Goal: Transaction & Acquisition: Obtain resource

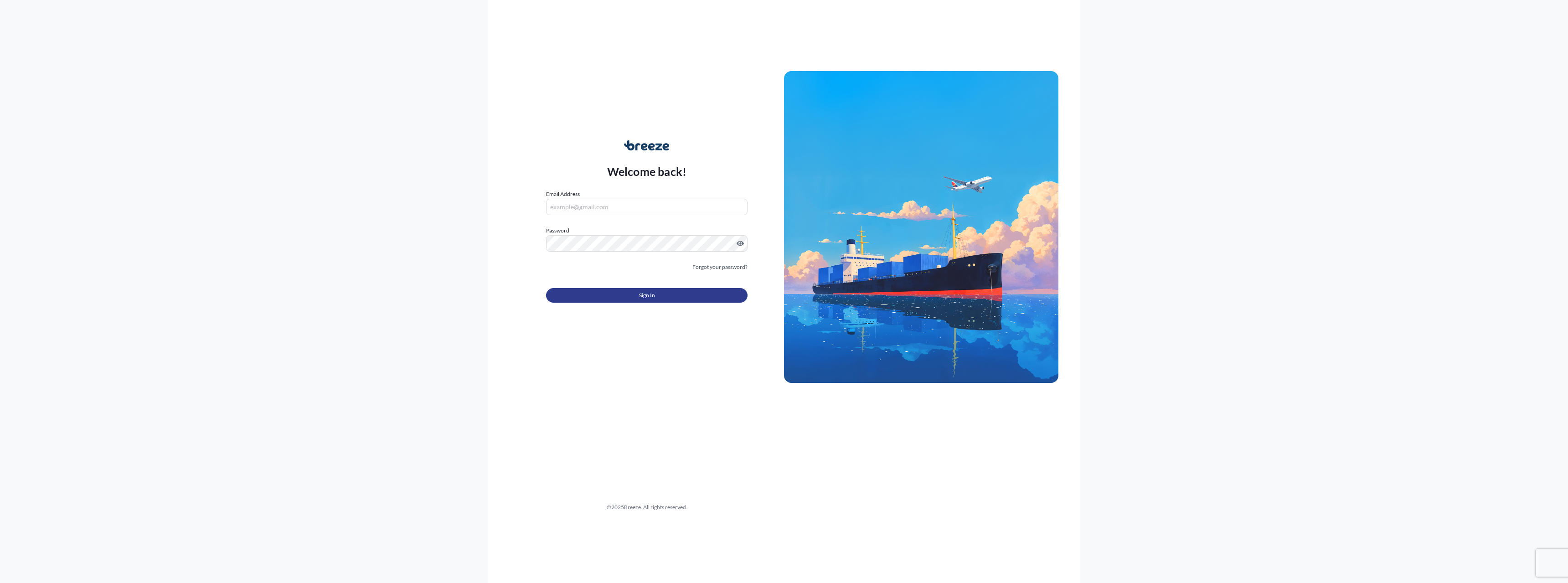
type input "[PERSON_NAME][EMAIL_ADDRESS][PERSON_NAME][DOMAIN_NAME]"
click at [653, 295] on span "Sign In" at bounding box center [647, 296] width 16 height 9
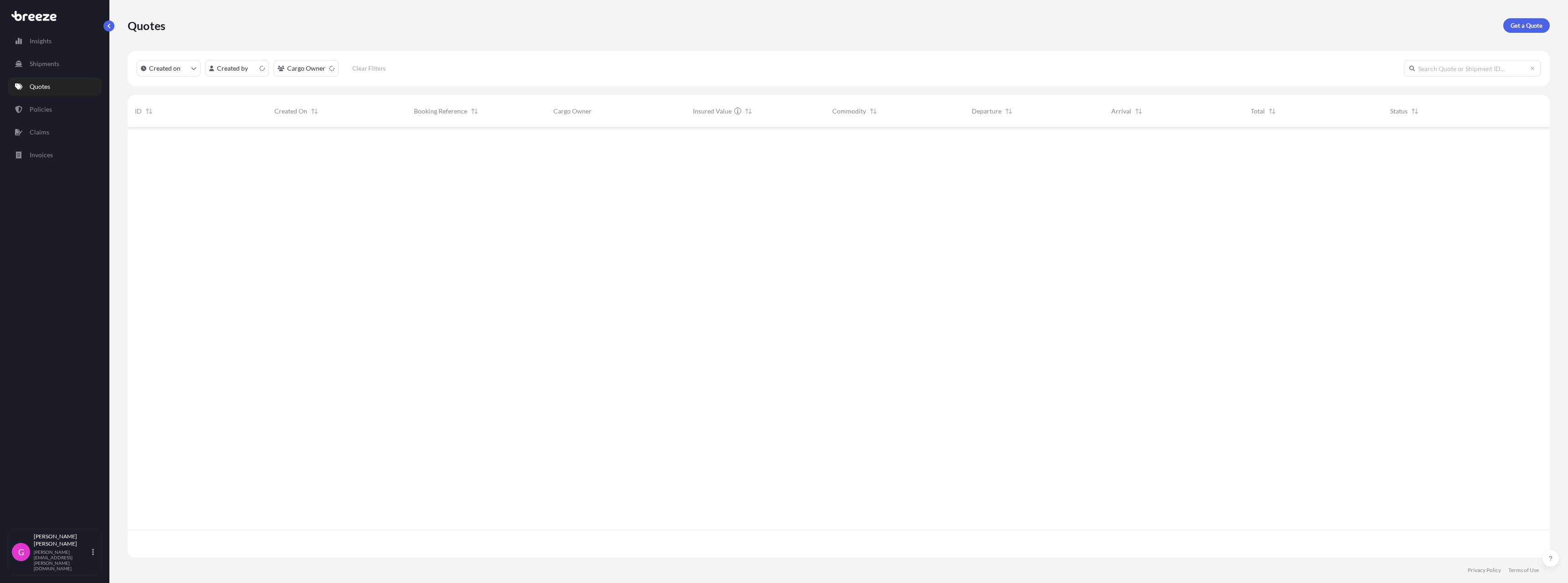
scroll to position [428, 1415]
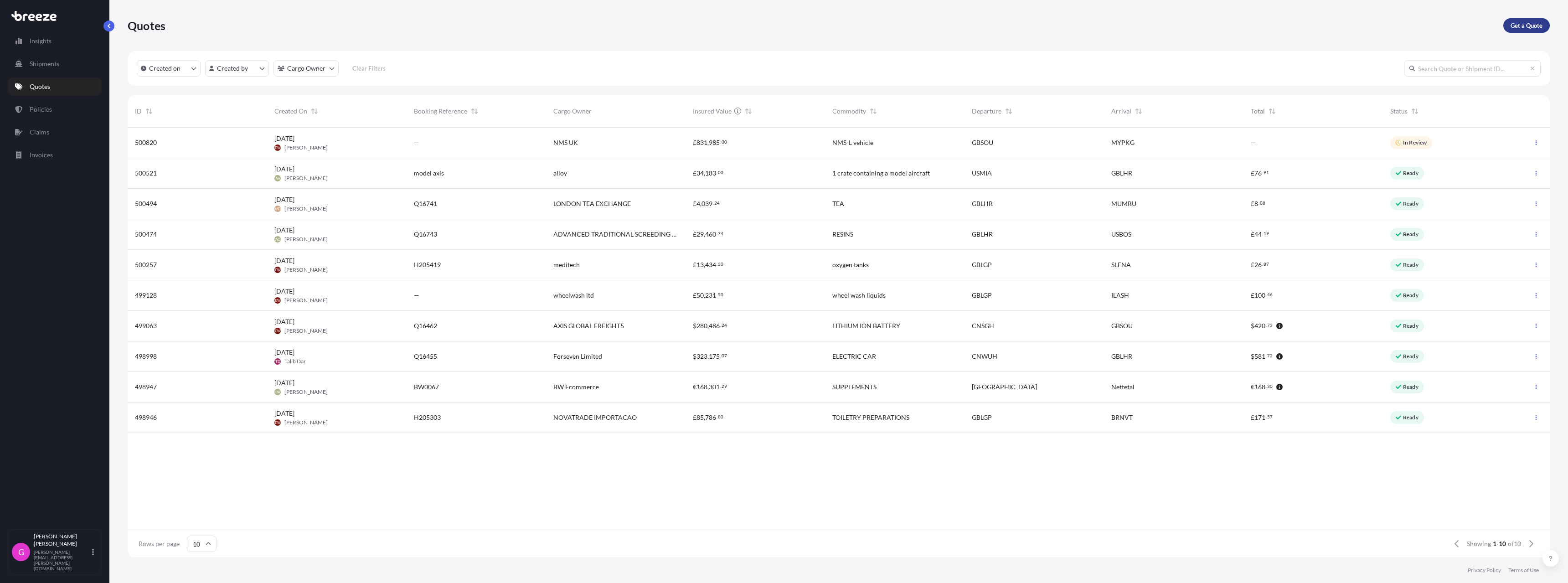
click at [1536, 24] on p "Get a Quote" at bounding box center [1526, 26] width 32 height 9
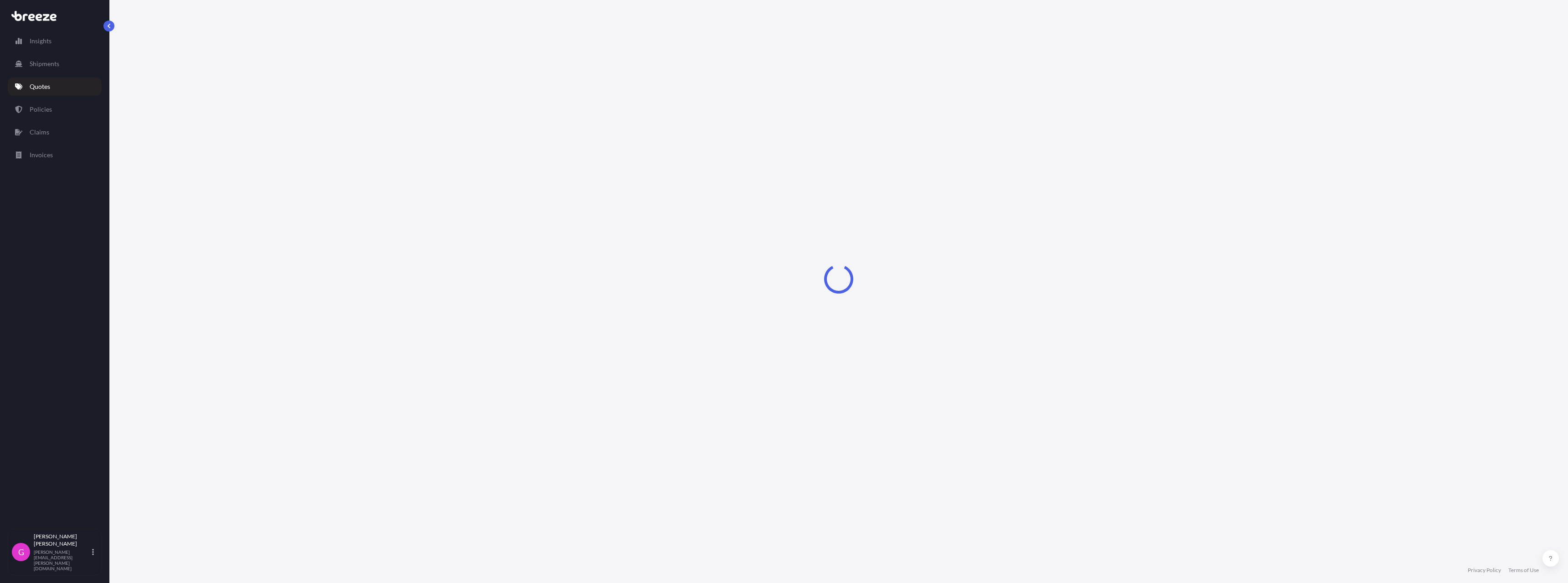
select select "Sea"
select select "1"
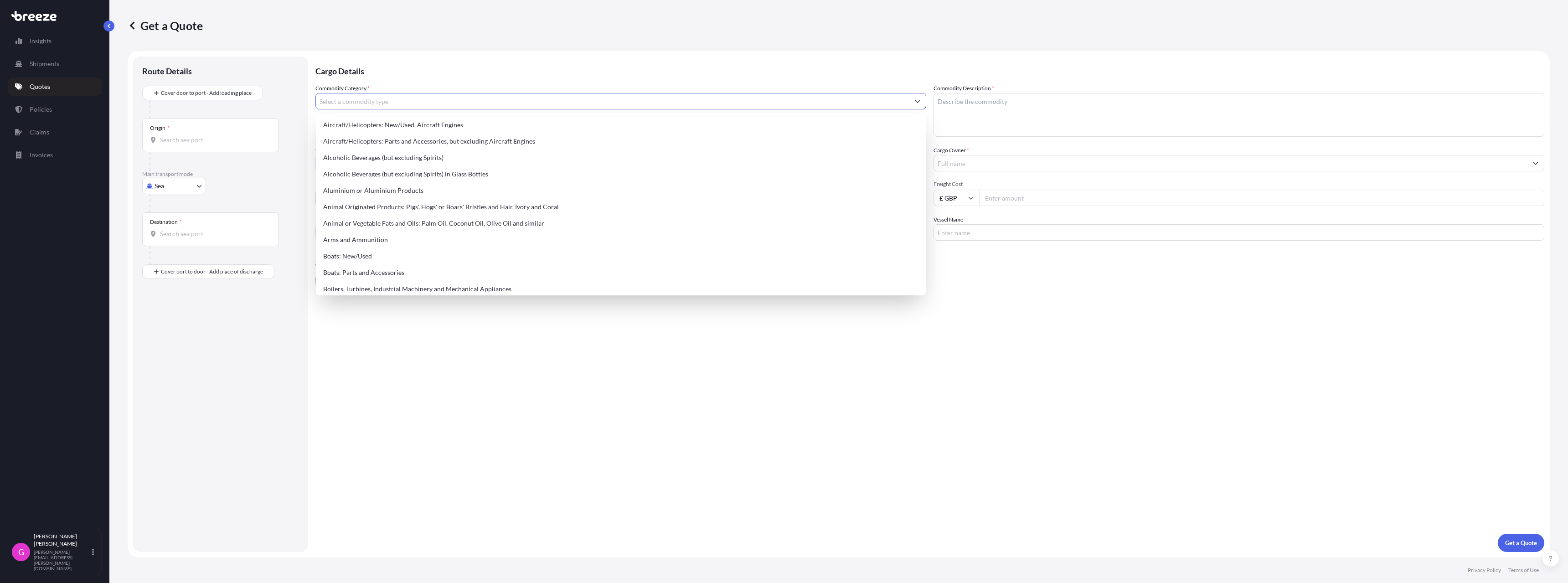
click at [372, 102] on input "Commodity Category *" at bounding box center [613, 101] width 594 height 17
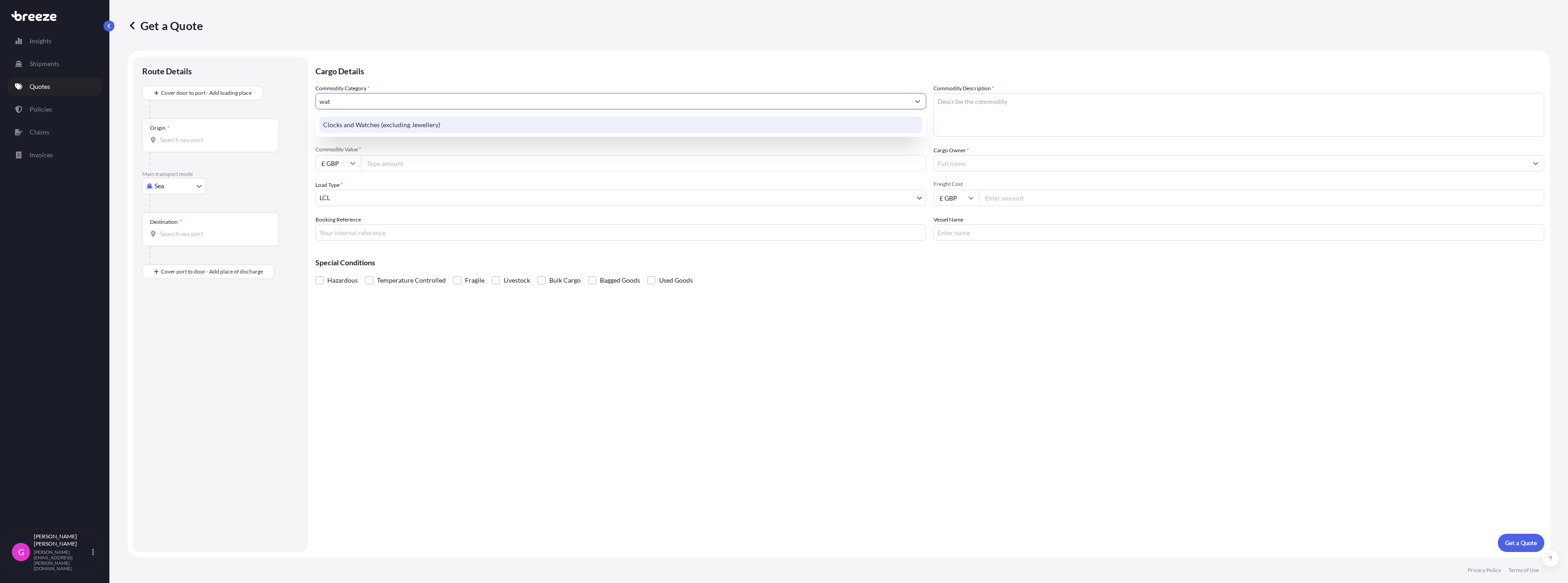
click at [375, 123] on div "Clocks and Watches (excluding Jewellery)" at bounding box center [620, 125] width 603 height 17
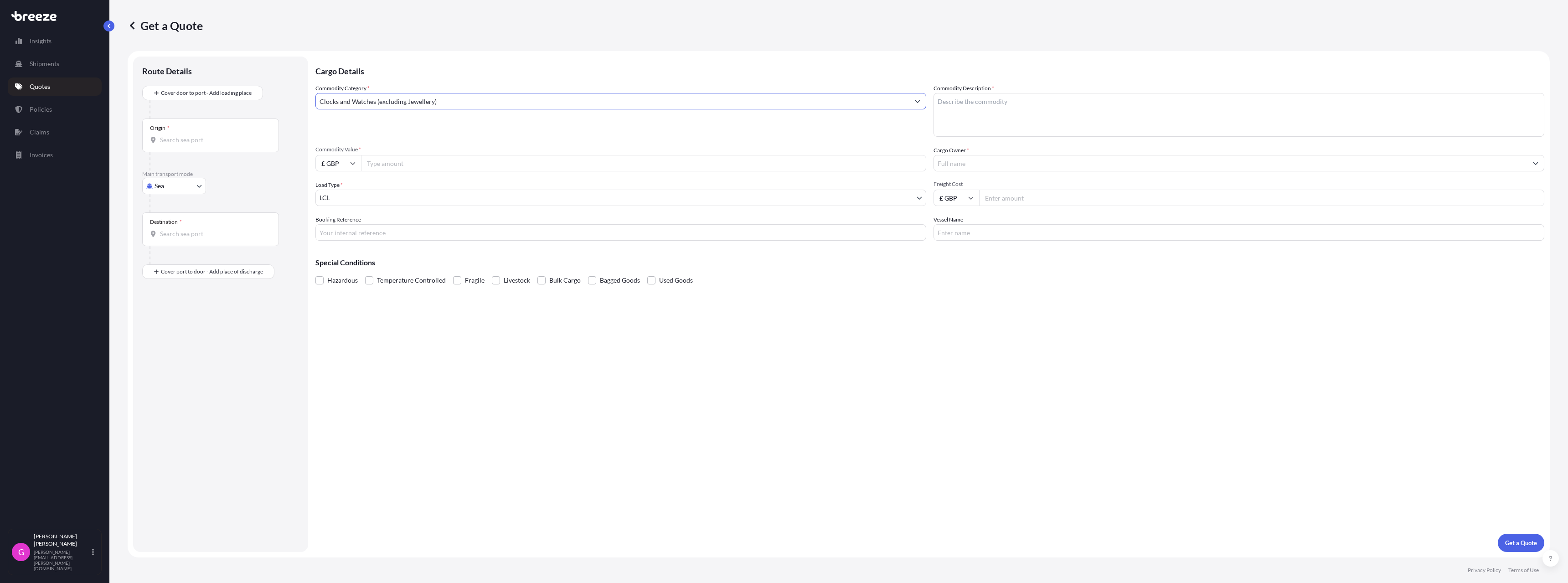
type input "Clocks and Watches (excluding Jewellery)"
click at [960, 105] on textarea "Commodity Description *" at bounding box center [1239, 114] width 611 height 43
type textarea "Wristwatches"
click at [439, 166] on input "Commodity Value *" at bounding box center [644, 163] width 565 height 17
type input "58000.00"
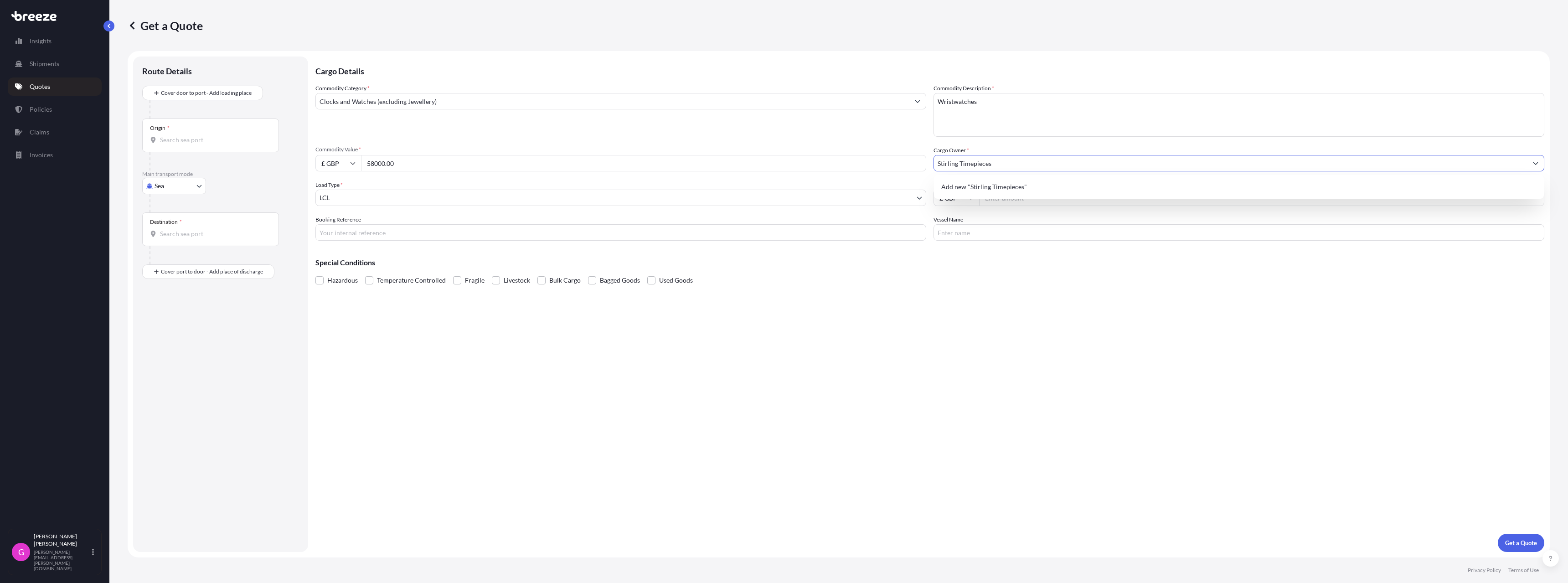
type input "Stirling Timepieces"
click at [426, 197] on body "0 options available. 2 options available. 0 options available. 1 option availab…" at bounding box center [784, 291] width 1568 height 583
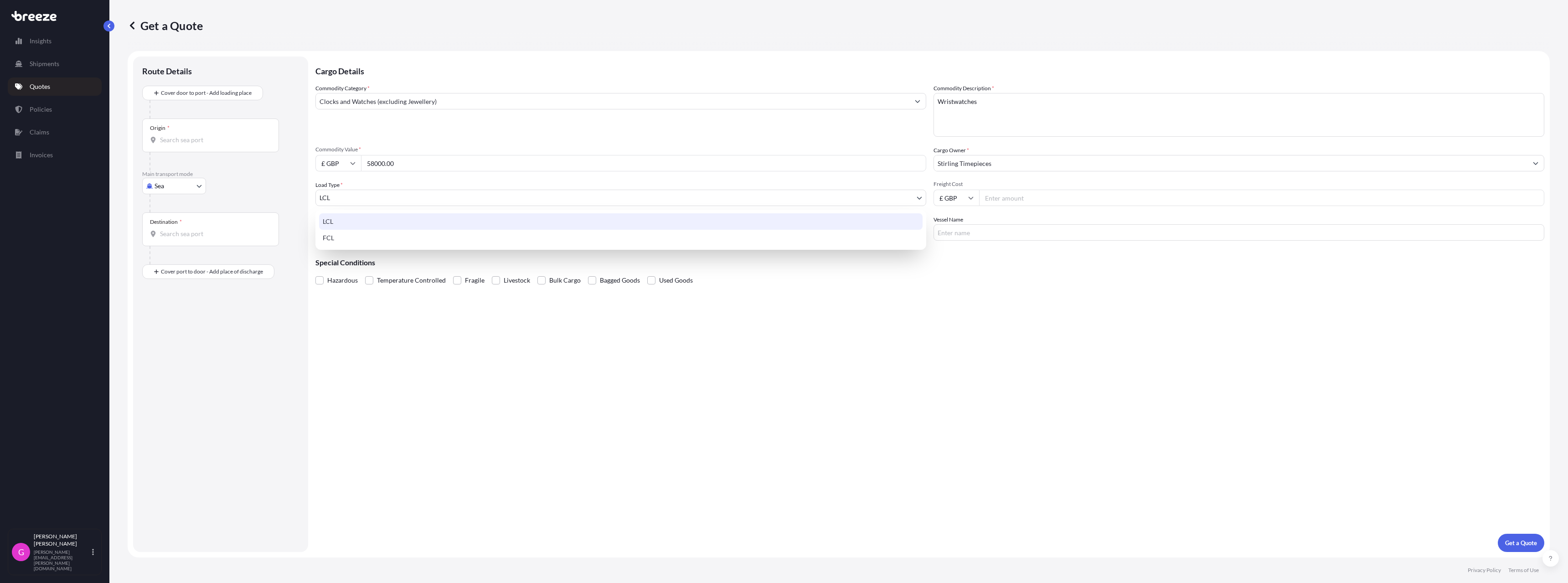
click at [330, 199] on body "0 options available. 1 option available. 0 options available. 1 option availabl…" at bounding box center [784, 291] width 1568 height 583
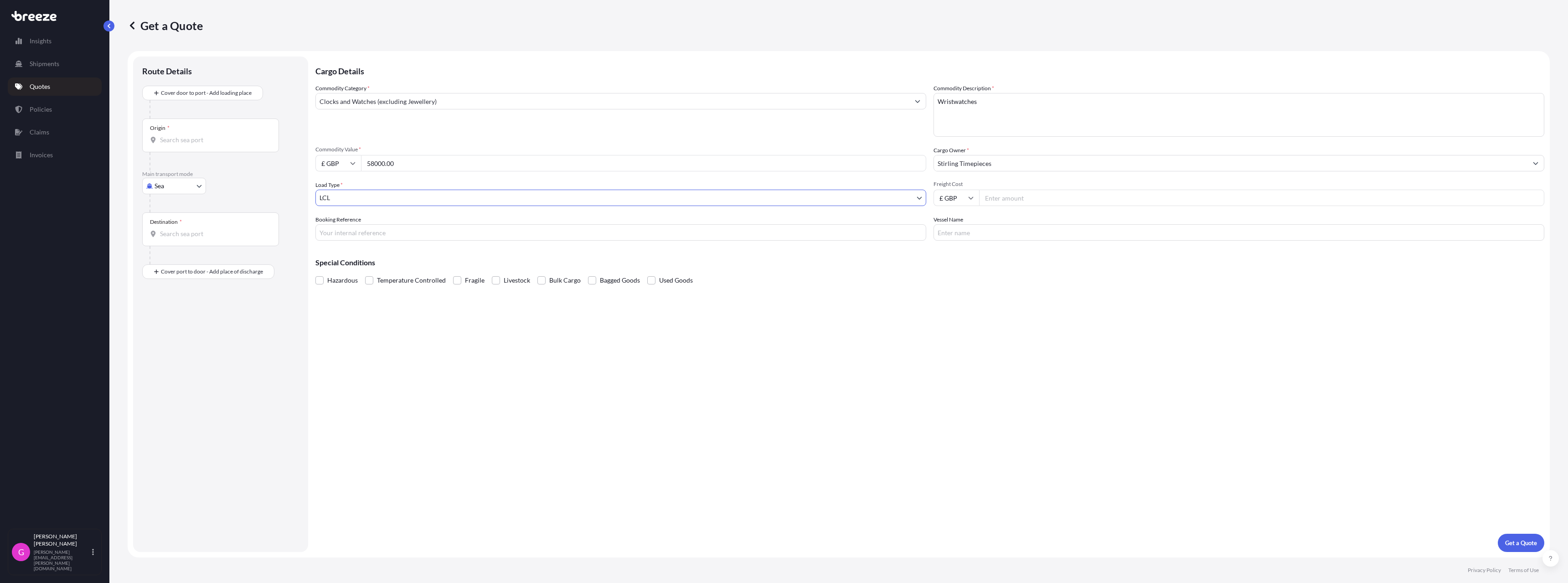
click at [193, 187] on body "Insights Shipments Quotes Policies Claims Invoices G [PERSON_NAME] [PERSON_NAME…" at bounding box center [784, 291] width 1568 height 583
click at [176, 225] on div "Air" at bounding box center [174, 226] width 56 height 17
select select "Air"
click at [639, 203] on body "Insights Shipments Quotes Policies Claims Invoices G [PERSON_NAME] [PERSON_NAME…" at bounding box center [784, 291] width 1568 height 583
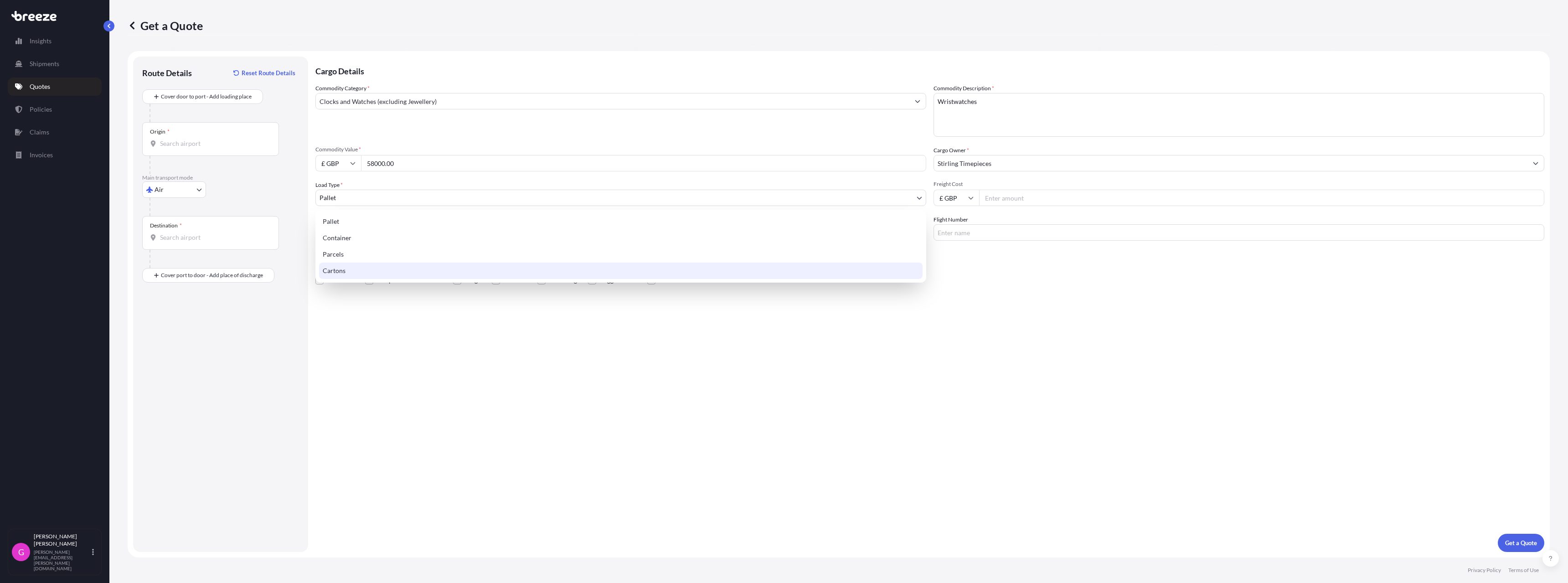
click at [427, 267] on div "Cartons" at bounding box center [621, 271] width 603 height 17
select select "4"
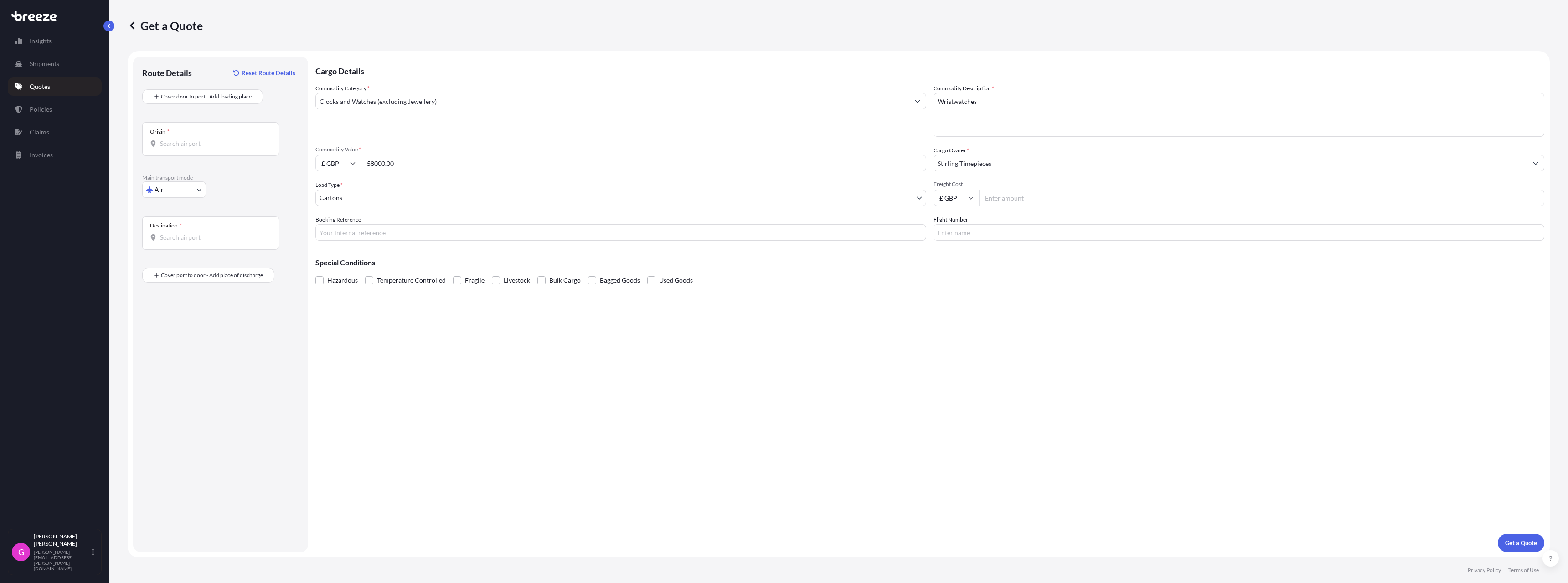
click at [1009, 199] on input "Freight Cost" at bounding box center [1262, 198] width 565 height 17
